Goal: Information Seeking & Learning: Understand process/instructions

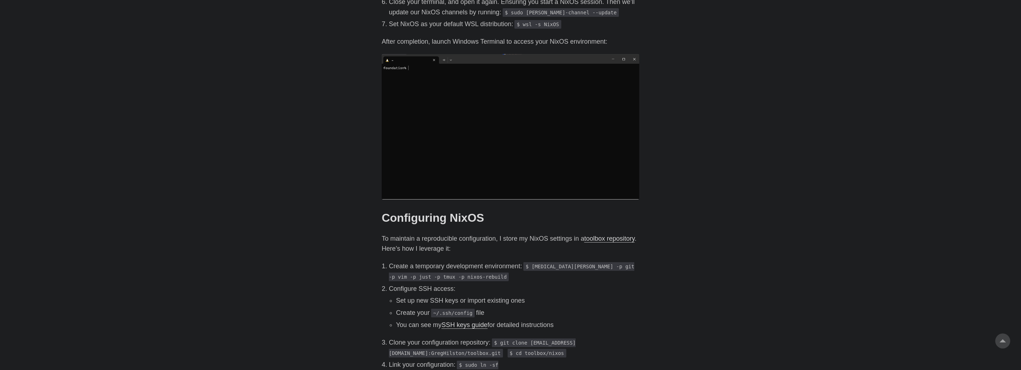
scroll to position [537, 0]
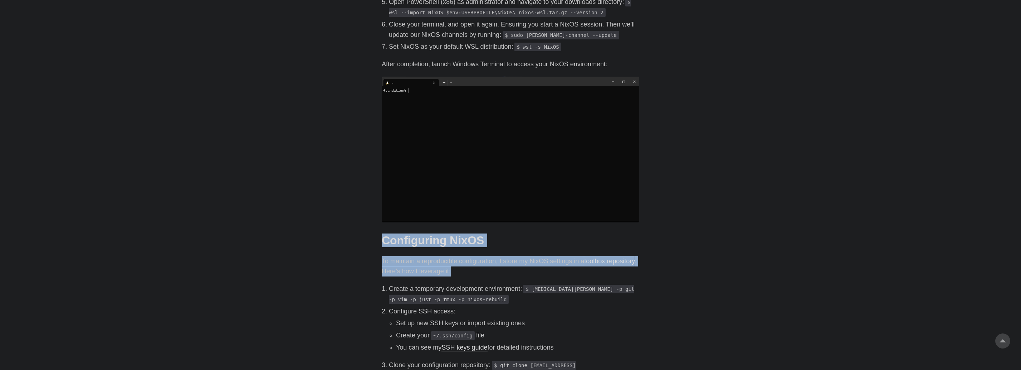
drag, startPoint x: 327, startPoint y: 228, endPoint x: 537, endPoint y: 259, distance: 212.8
click at [537, 259] on p "To maintain a reproducible configuration, I store my NixOS settings in a toolbo…" at bounding box center [511, 266] width 258 height 21
drag, startPoint x: 537, startPoint y: 259, endPoint x: 294, endPoint y: 221, distance: 246.7
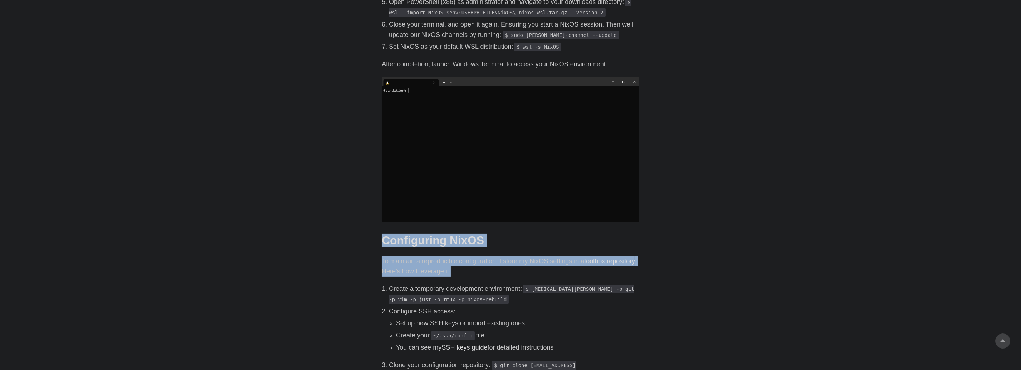
drag, startPoint x: 294, startPoint y: 221, endPoint x: 532, endPoint y: 258, distance: 241.5
click at [532, 258] on p "To maintain a reproducible configuration, I store my NixOS settings in a toolbo…" at bounding box center [511, 266] width 258 height 21
drag, startPoint x: 529, startPoint y: 262, endPoint x: 311, endPoint y: 227, distance: 221.1
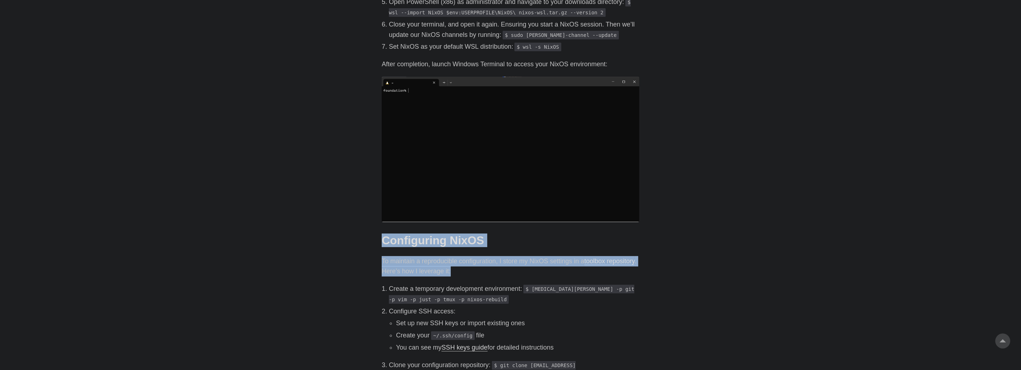
drag, startPoint x: 311, startPoint y: 227, endPoint x: 540, endPoint y: 257, distance: 231.3
click at [540, 257] on p "To maintain a reproducible configuration, I store my NixOS settings in a toolbo…" at bounding box center [511, 266] width 258 height 21
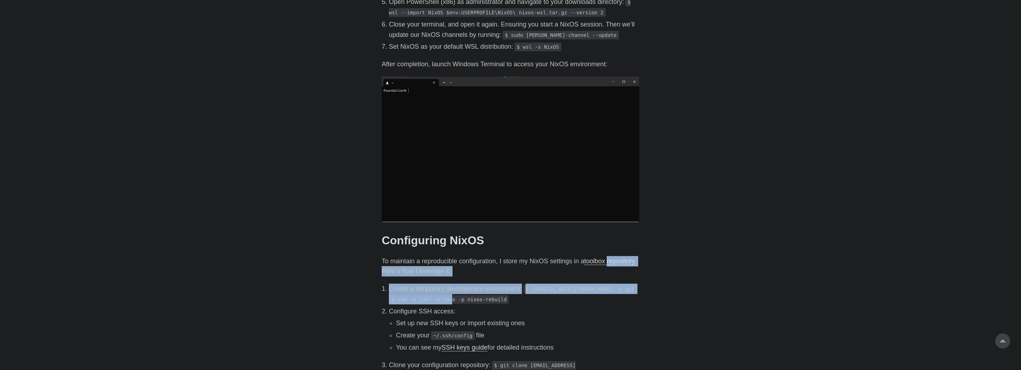
drag, startPoint x: 486, startPoint y: 291, endPoint x: 329, endPoint y: 265, distance: 159.1
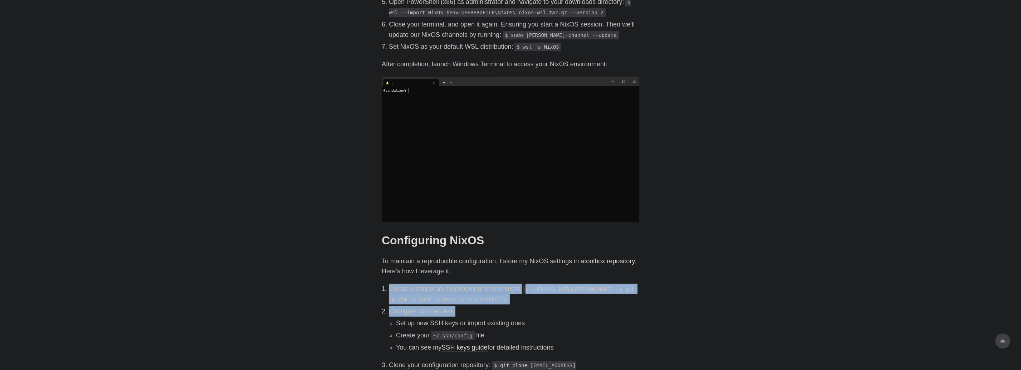
drag, startPoint x: 372, startPoint y: 277, endPoint x: 497, endPoint y: 296, distance: 126.4
click at [497, 306] on p "Configure SSH access:" at bounding box center [514, 311] width 250 height 10
drag, startPoint x: 531, startPoint y: 287, endPoint x: 323, endPoint y: 276, distance: 208.2
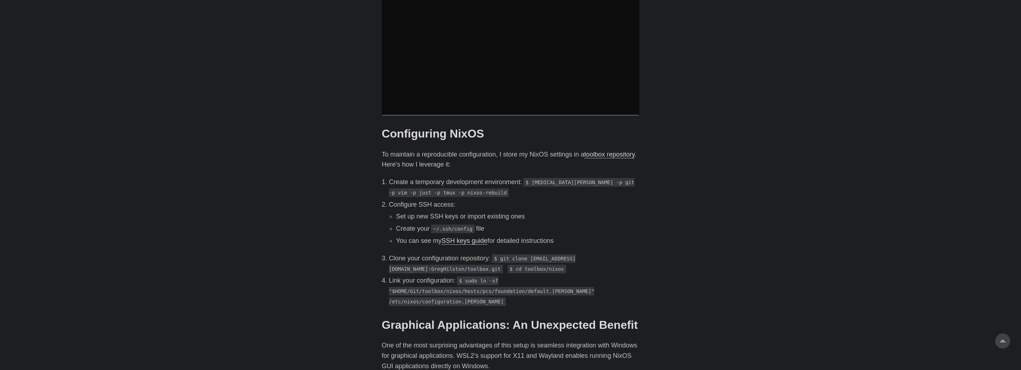
scroll to position [644, 0]
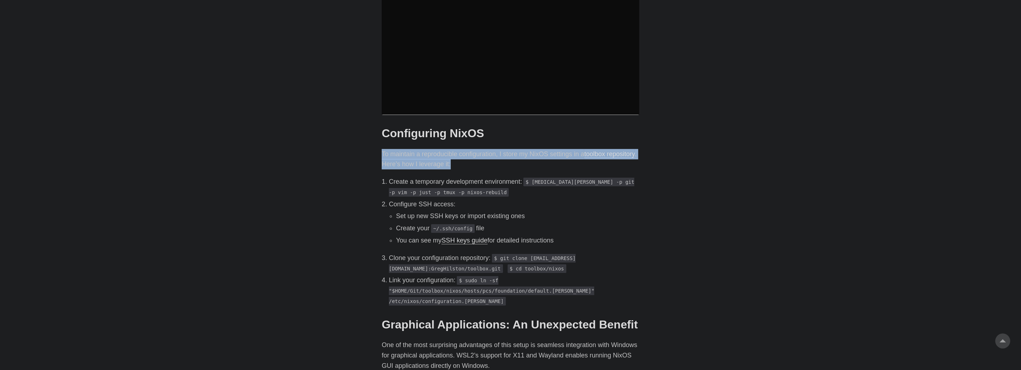
drag, startPoint x: 533, startPoint y: 154, endPoint x: 379, endPoint y: 139, distance: 155.3
click at [379, 139] on main "Setting Up NixOS on Windows Subsystem for Linux (WSL2) [DATE] · 3 min · [PERSON…" at bounding box center [510, 299] width 275 height 1842
drag, startPoint x: 379, startPoint y: 139, endPoint x: 537, endPoint y: 150, distance: 159.3
click at [537, 150] on main "Setting Up NixOS on Windows Subsystem for Linux (WSL2) [DATE] · 3 min · [PERSON…" at bounding box center [510, 299] width 275 height 1842
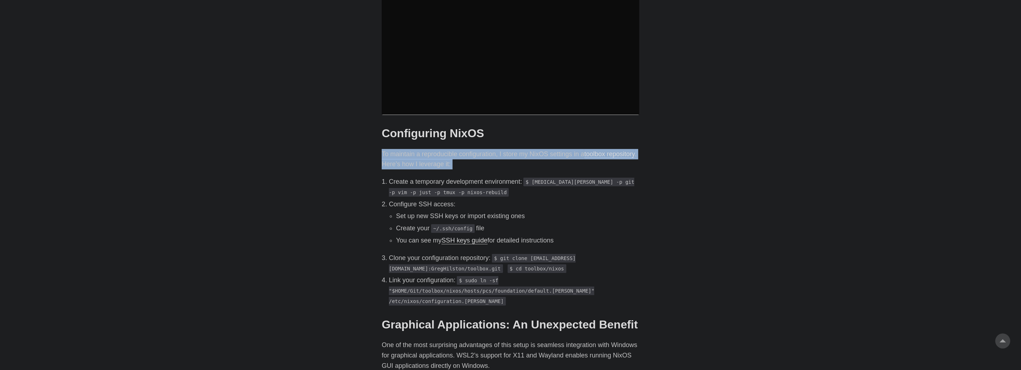
click at [537, 150] on p "To maintain a reproducible configuration, I store my NixOS settings in a toolbo…" at bounding box center [511, 159] width 258 height 21
drag, startPoint x: 378, startPoint y: 206, endPoint x: 605, endPoint y: 228, distance: 228.3
click at [605, 228] on main "Setting Up NixOS on Windows Subsystem for Linux (WSL2) [DATE] · 3 min · [PERSON…" at bounding box center [510, 299] width 275 height 1842
click at [605, 235] on li "You can see my SSH keys guide for detailed instructions" at bounding box center [517, 240] width 243 height 10
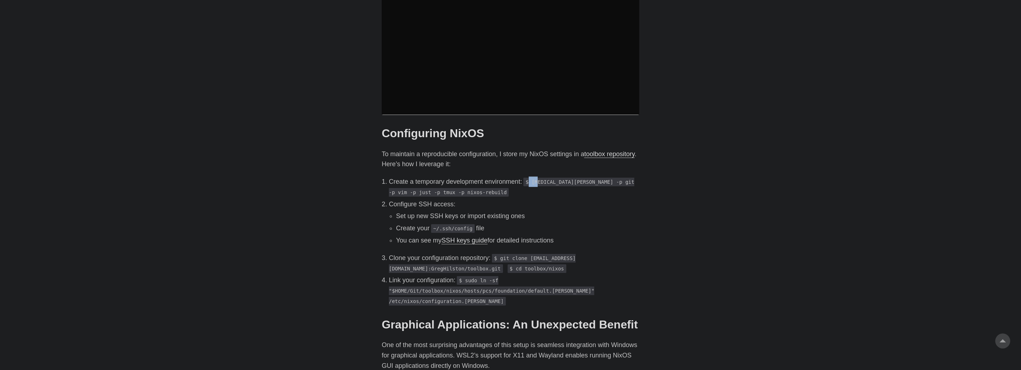
drag, startPoint x: 531, startPoint y: 170, endPoint x: 539, endPoint y: 174, distance: 9.0
click at [539, 177] on code "$ [MEDICAL_DATA][PERSON_NAME] -p git -p vim -p just -p tmux -p nixos-rebuild" at bounding box center [511, 186] width 245 height 19
drag, startPoint x: 531, startPoint y: 170, endPoint x: 538, endPoint y: 183, distance: 14.1
click at [538, 183] on p "Create a temporary development environment: $ [MEDICAL_DATA][PERSON_NAME] -p gi…" at bounding box center [514, 186] width 250 height 21
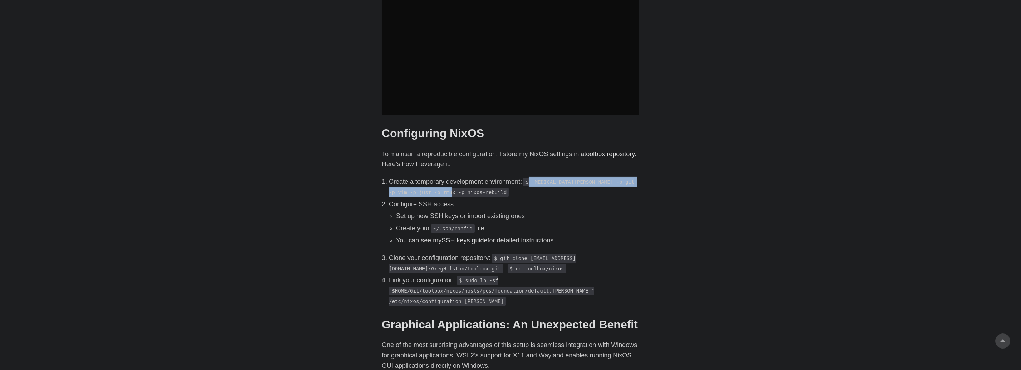
copy code "[MEDICAL_DATA][PERSON_NAME] -p git -p vim -p just -p tmux -p nixos-rebuild"
click at [564, 199] on p "Configure SSH access:" at bounding box center [514, 204] width 250 height 10
